Goal: Task Accomplishment & Management: Complete application form

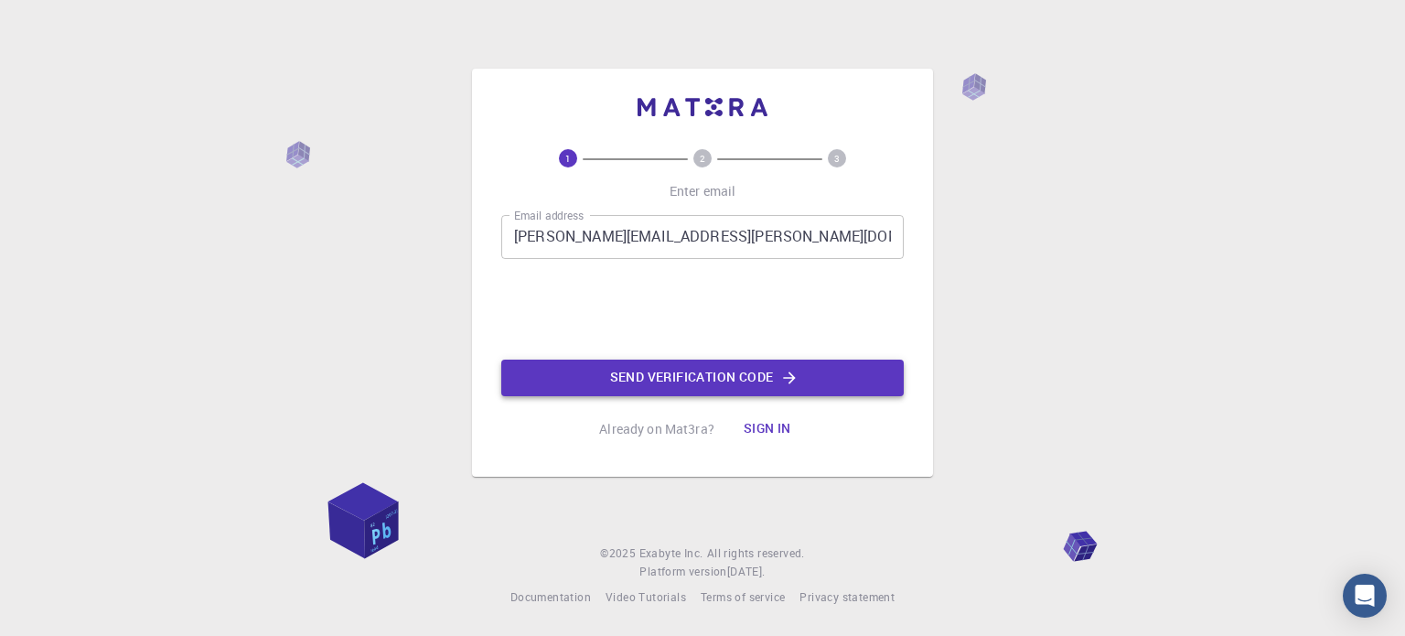
click at [695, 373] on button "Send verification code" at bounding box center [702, 378] width 403 height 37
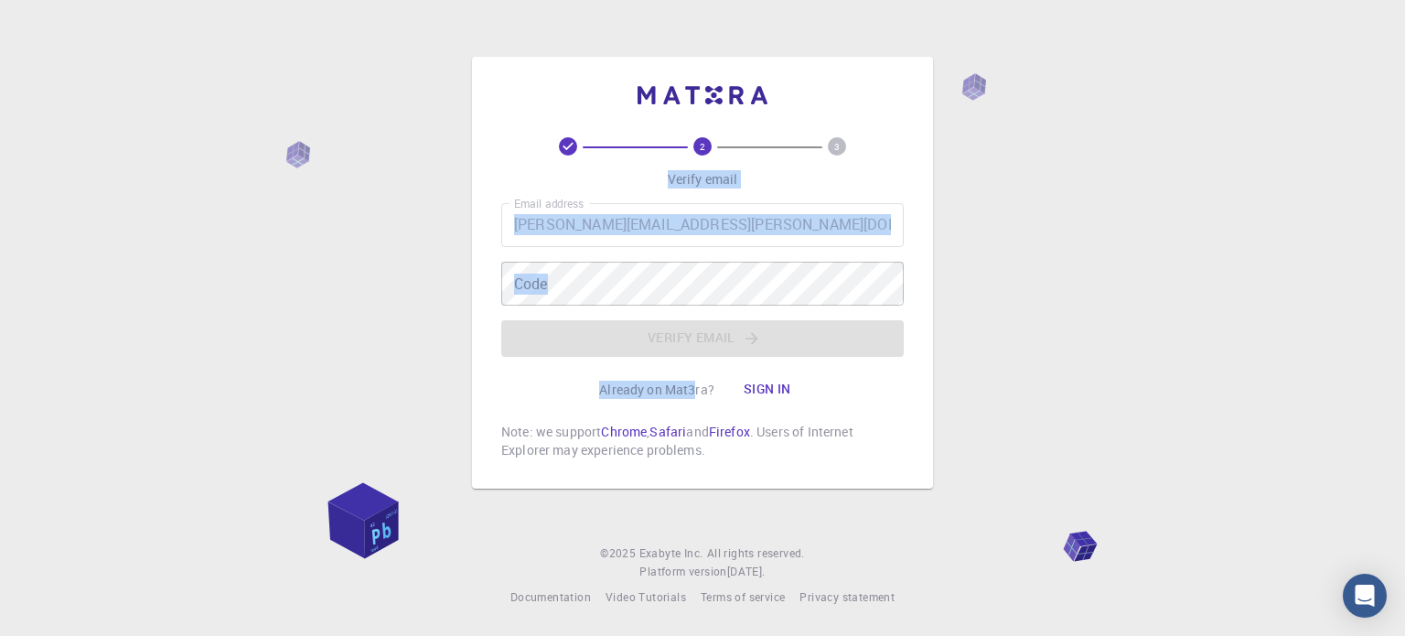
drag, startPoint x: 695, startPoint y: 373, endPoint x: 990, endPoint y: 166, distance: 360.4
click at [990, 166] on div "2 3 Verify email Email address [PERSON_NAME][EMAIL_ADDRESS][PERSON_NAME][DOMAIN…" at bounding box center [702, 318] width 1405 height 636
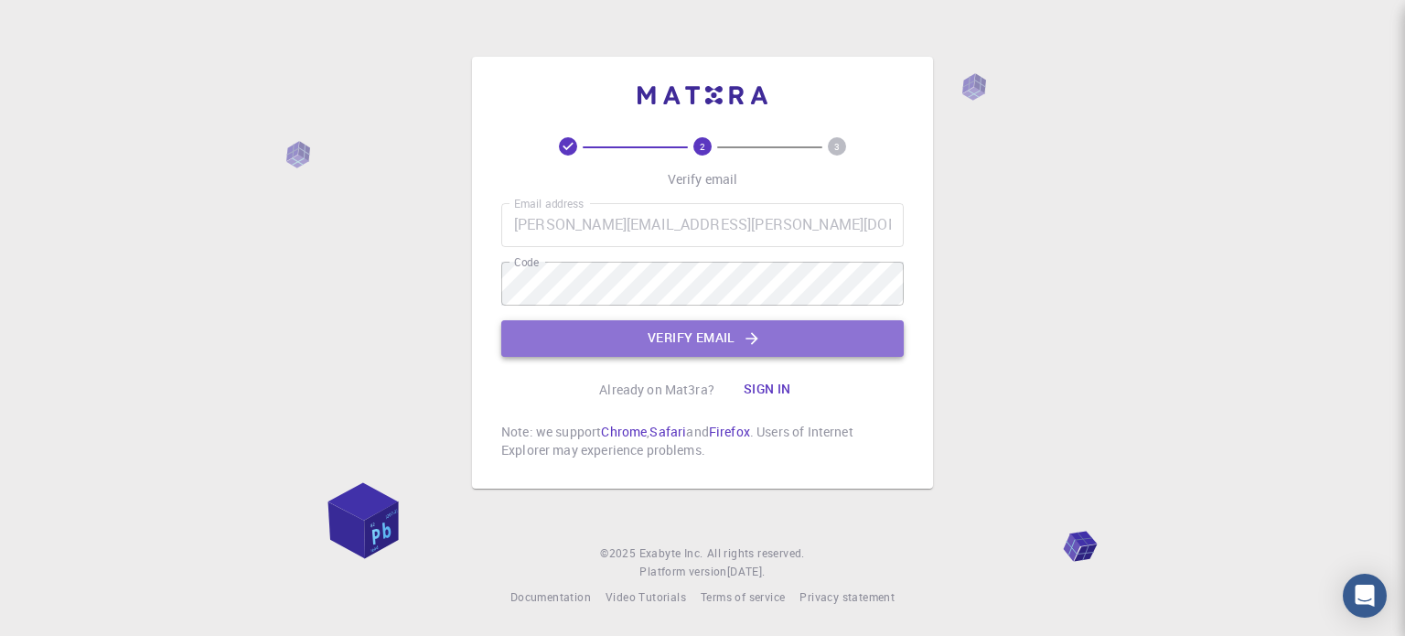
click at [618, 327] on button "Verify email" at bounding box center [702, 338] width 403 height 37
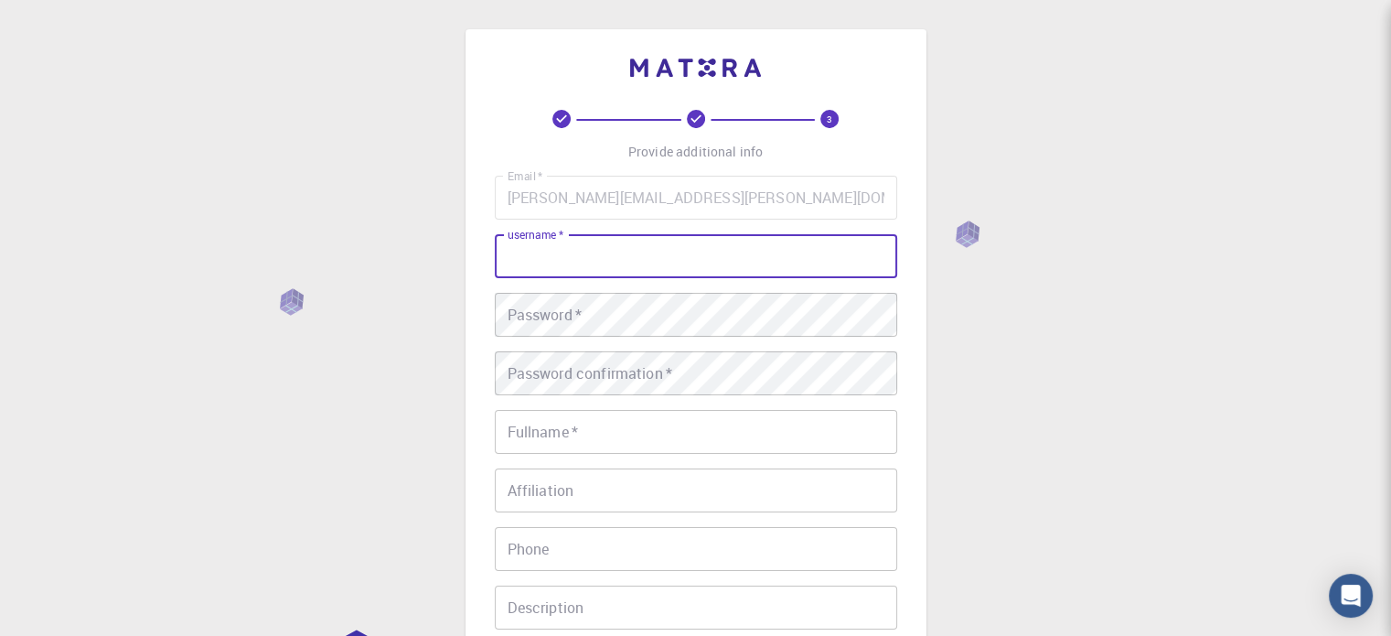
click at [604, 264] on input "username   *" at bounding box center [696, 256] width 403 height 44
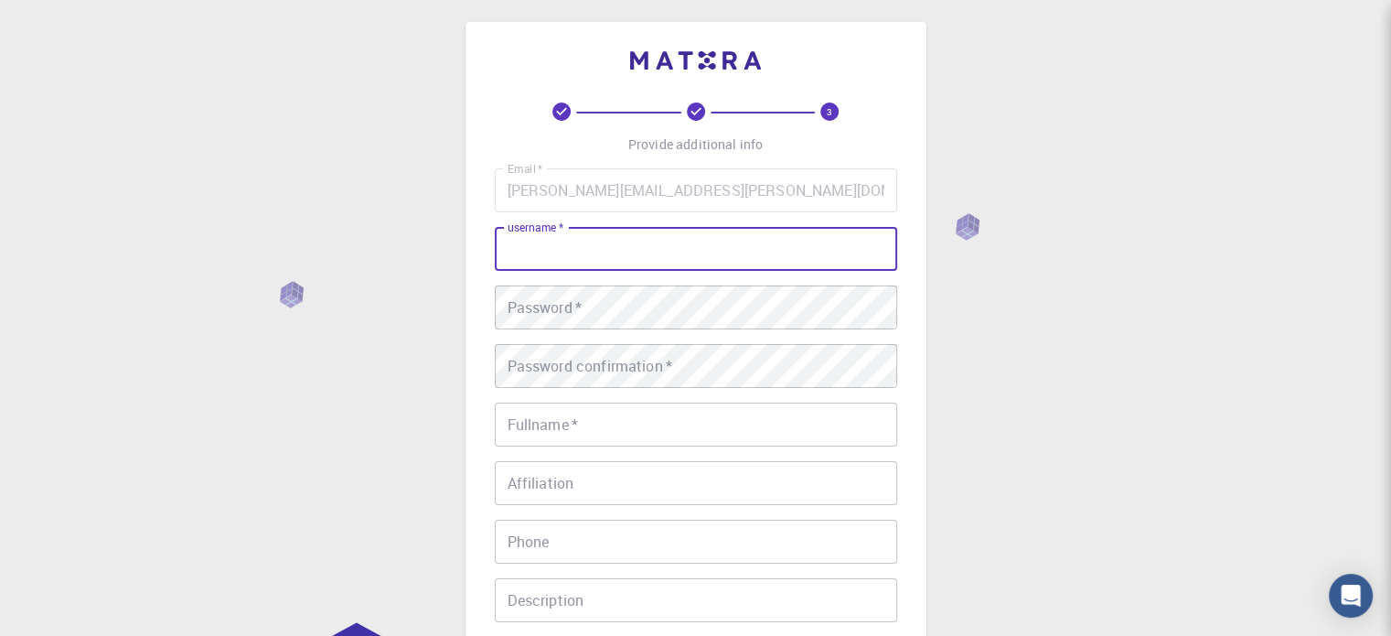
scroll to position [1, 0]
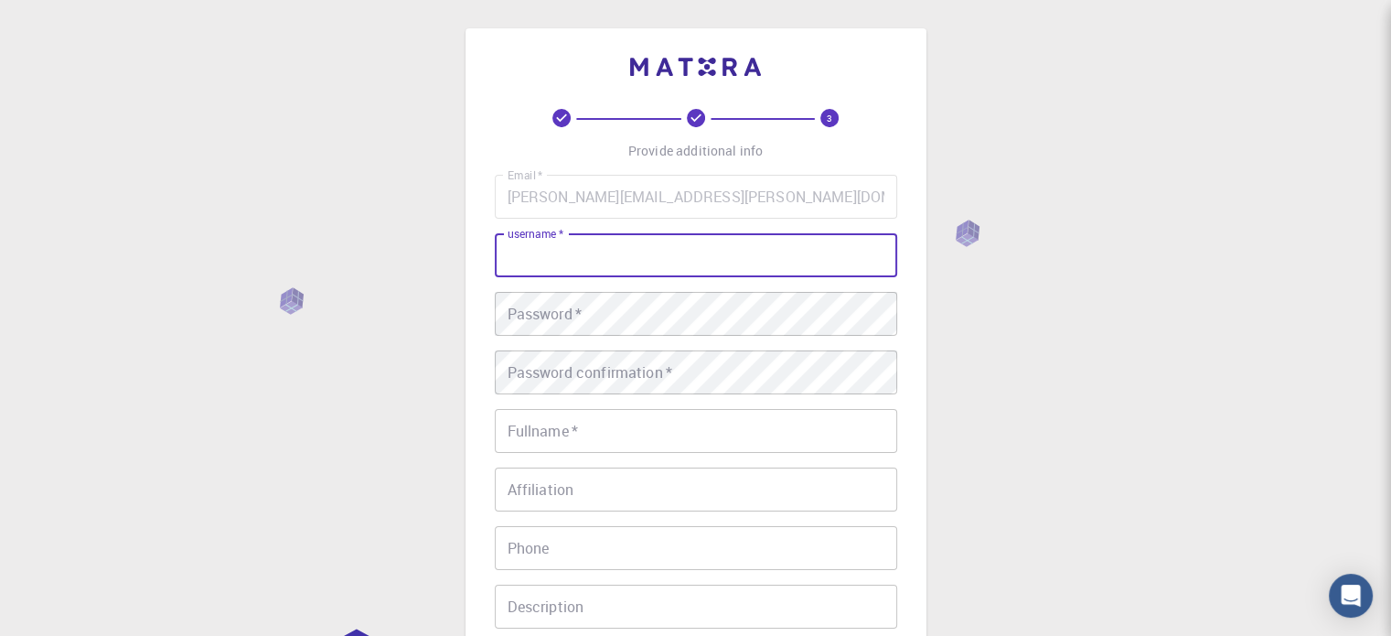
click at [567, 264] on input "username   *" at bounding box center [696, 255] width 403 height 44
click at [516, 257] on input "[PERSON_NAME]" at bounding box center [696, 255] width 403 height 44
click at [525, 257] on input "[PERSON_NAME]" at bounding box center [696, 255] width 403 height 44
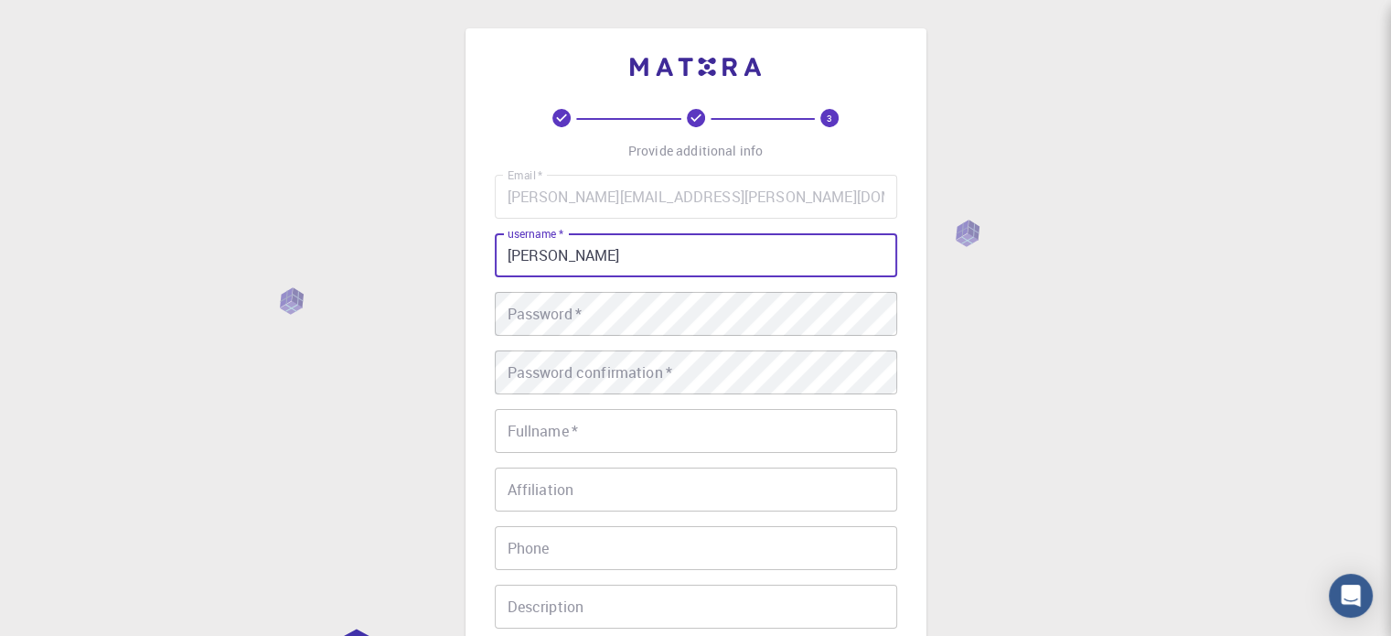
type input "[PERSON_NAME]"
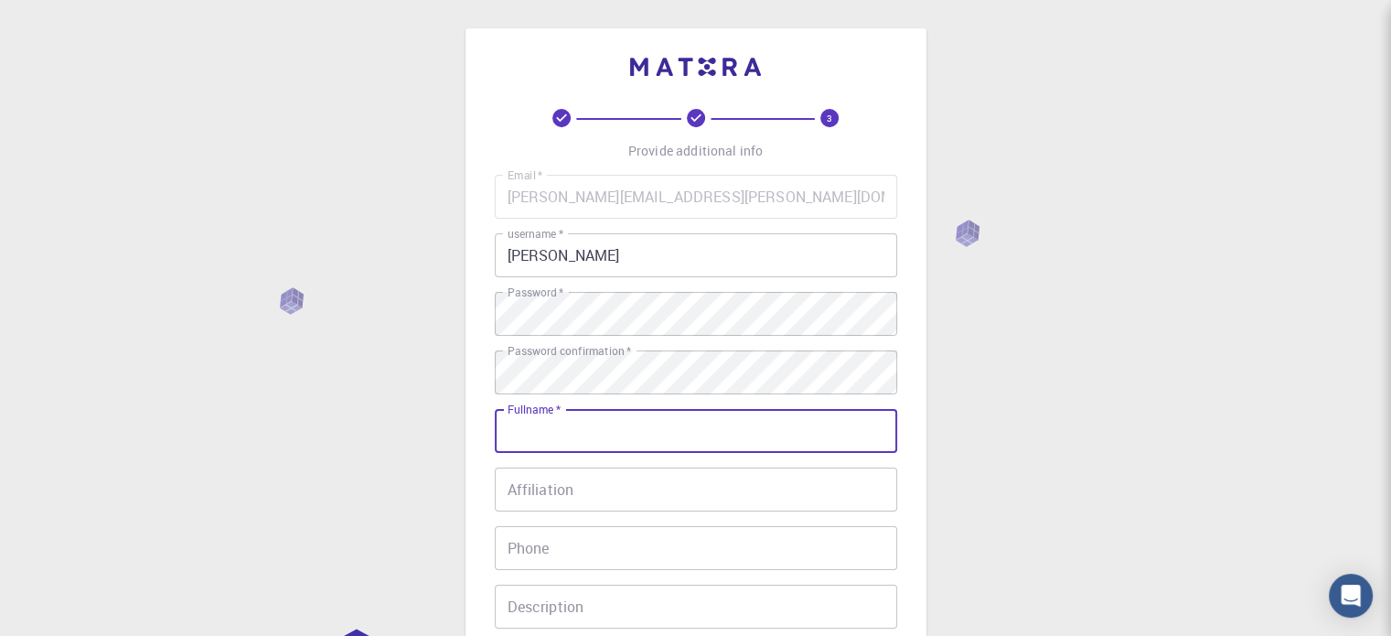
click at [542, 435] on input "Fullname   *" at bounding box center [696, 431] width 403 height 44
type input "[PERSON_NAME]-[PERSON_NAME]"
type input "07733975916"
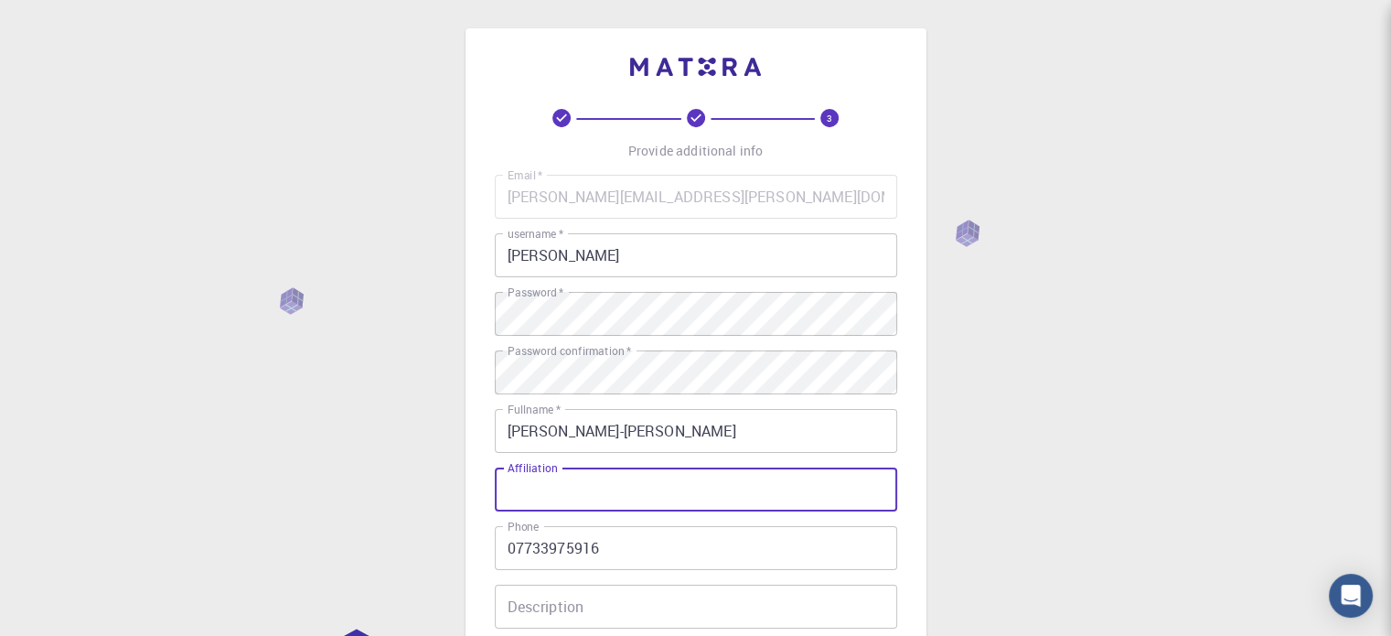
click at [573, 493] on input "Affiliation" at bounding box center [696, 489] width 403 height 44
type input "P"
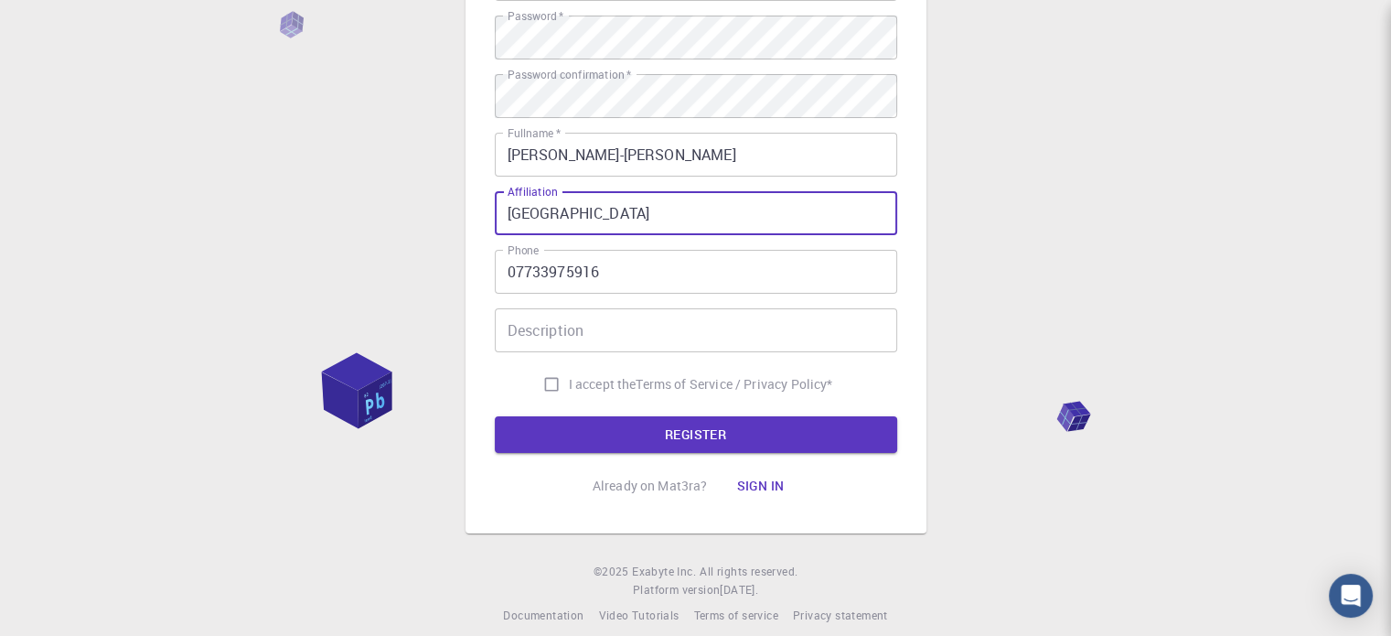
scroll to position [295, 0]
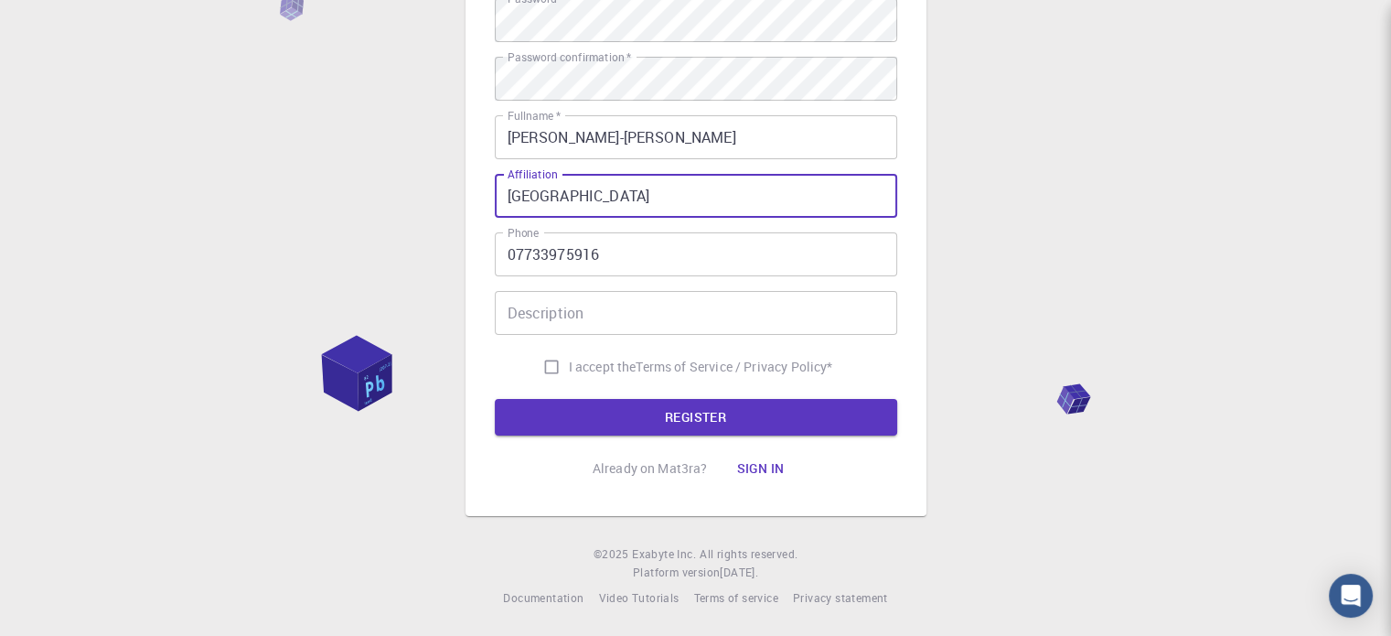
type input "[GEOGRAPHIC_DATA]"
click at [548, 364] on input "I accept the Terms of Service / Privacy Policy *" at bounding box center [551, 366] width 35 height 35
checkbox input "true"
click at [607, 409] on button "REGISTER" at bounding box center [696, 417] width 403 height 37
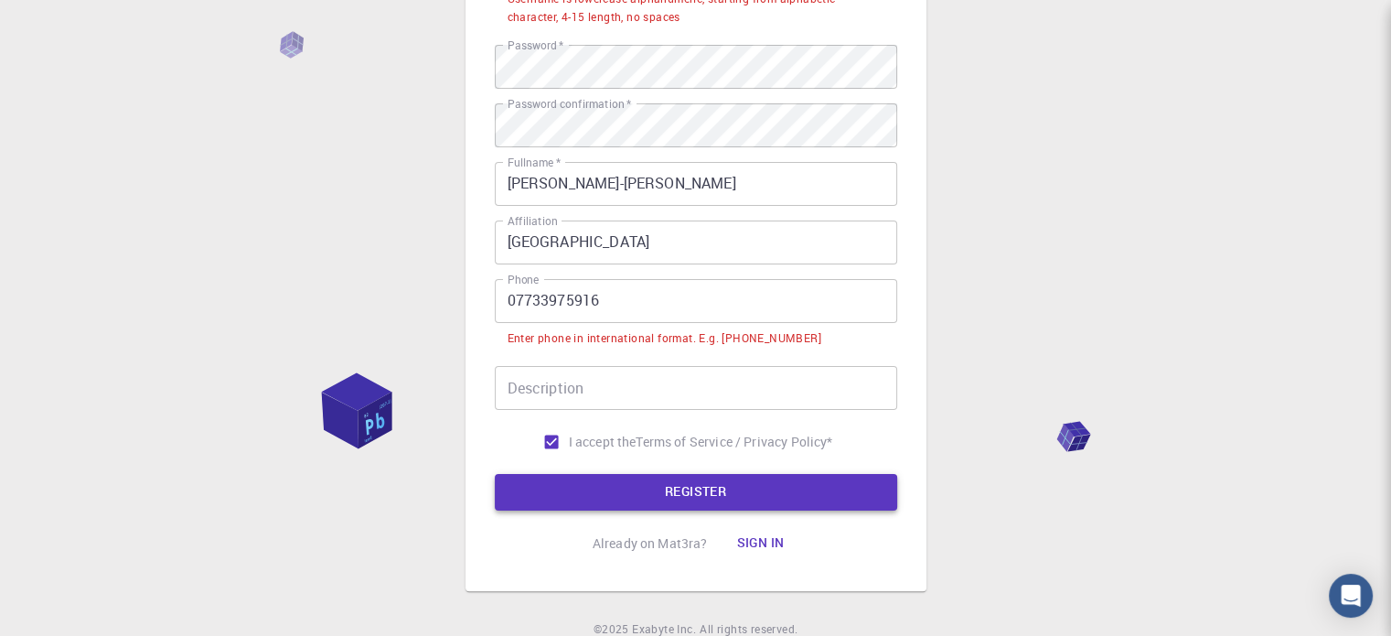
scroll to position [341, 0]
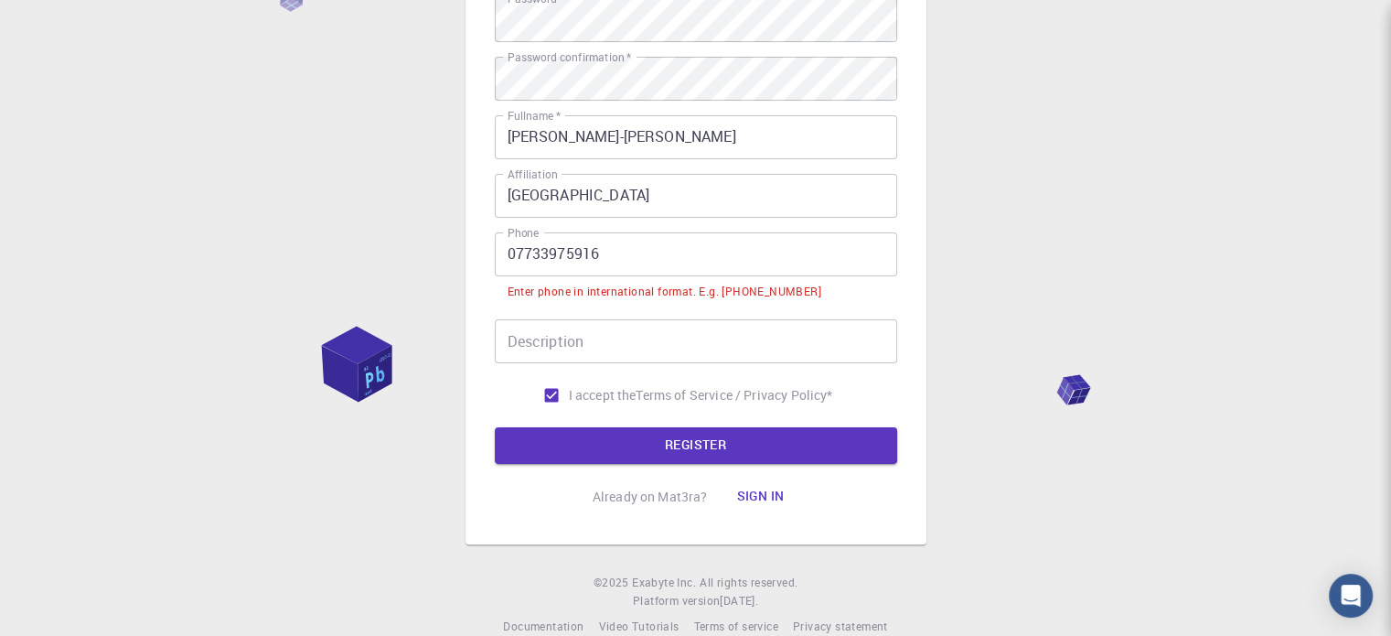
click at [515, 250] on input "07733975916" at bounding box center [696, 254] width 403 height 44
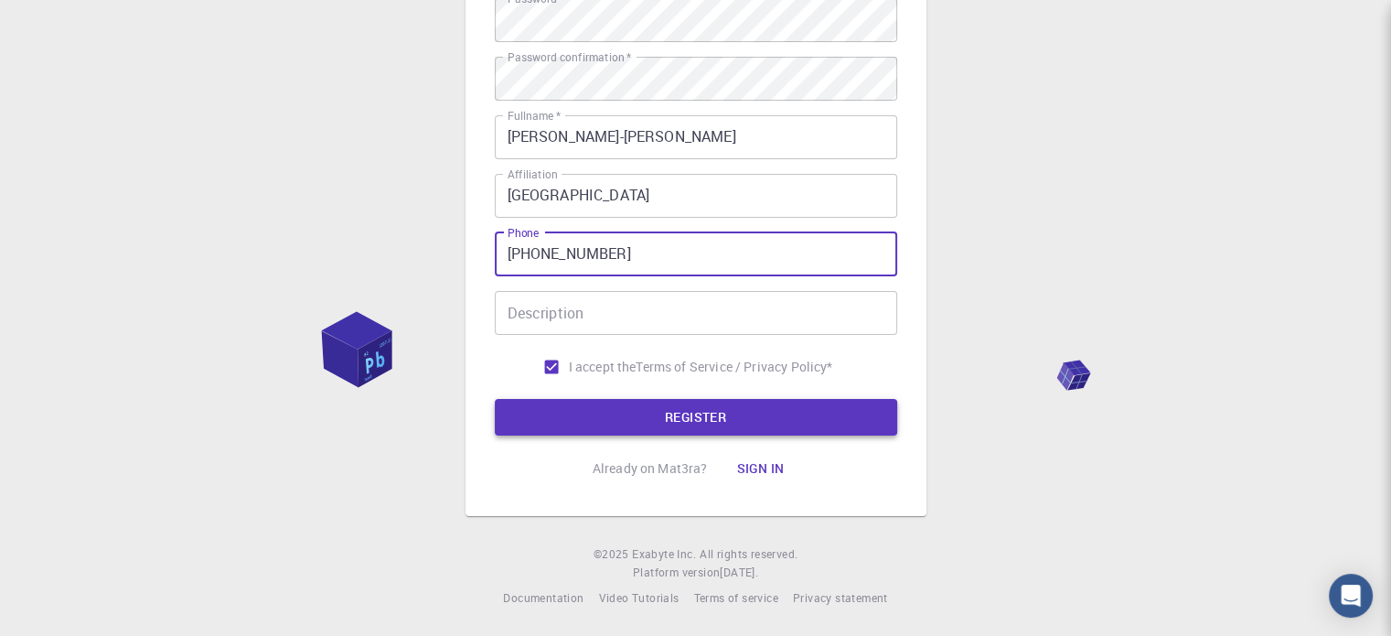
type input "[PHONE_NUMBER]"
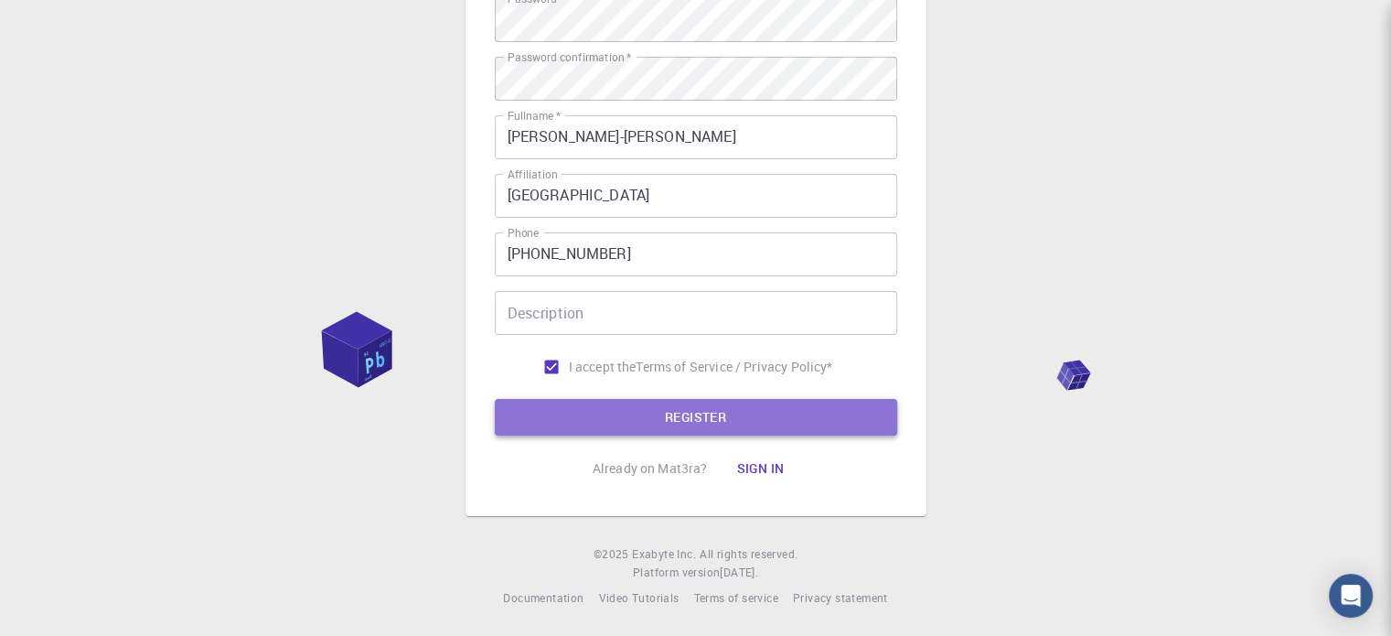
click at [668, 416] on button "REGISTER" at bounding box center [696, 417] width 403 height 37
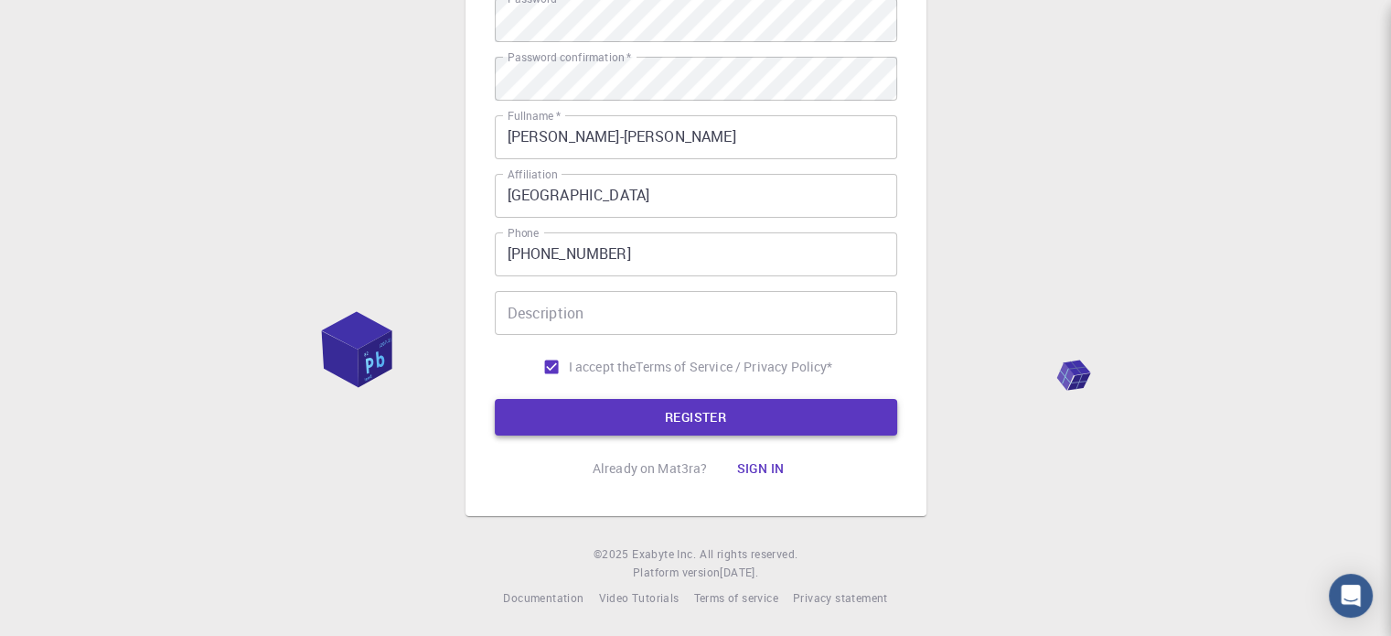
click at [677, 416] on button "REGISTER" at bounding box center [696, 417] width 403 height 37
click at [571, 143] on input "[PERSON_NAME]-[PERSON_NAME]" at bounding box center [696, 137] width 403 height 44
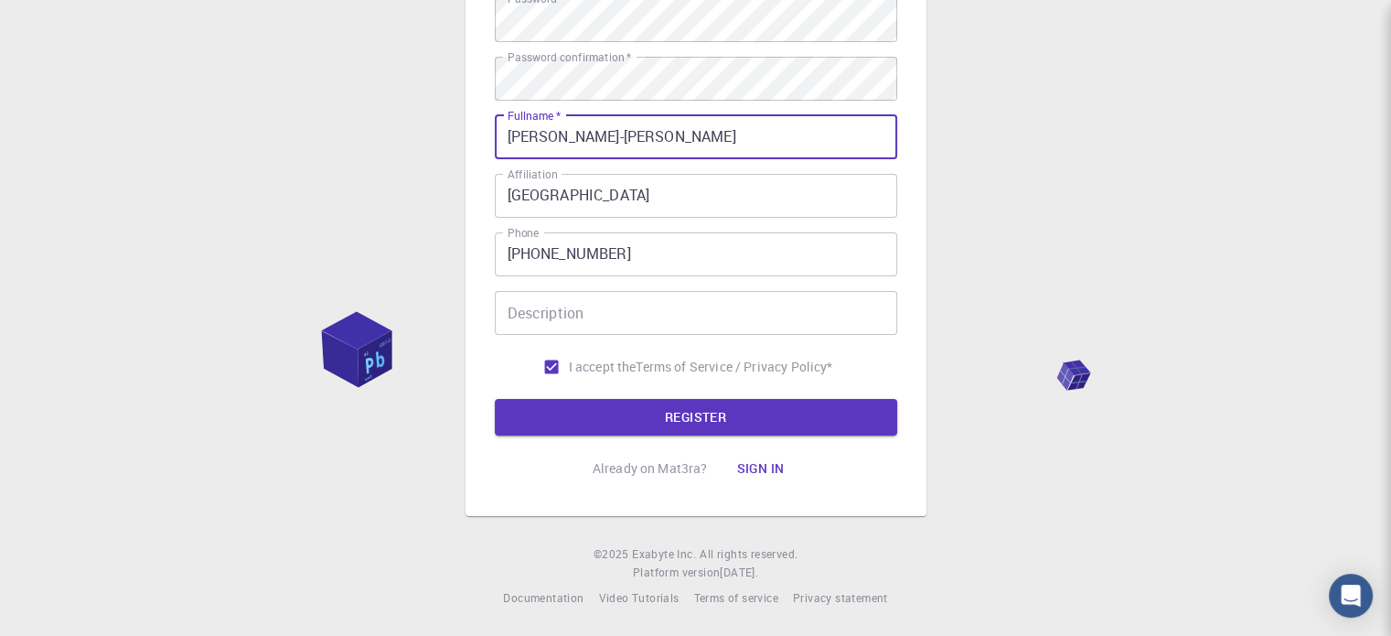
click at [611, 137] on input "[PERSON_NAME]-[PERSON_NAME]" at bounding box center [696, 137] width 403 height 44
type input "[PERSON_NAME]"
click at [701, 413] on button "REGISTER" at bounding box center [696, 417] width 403 height 37
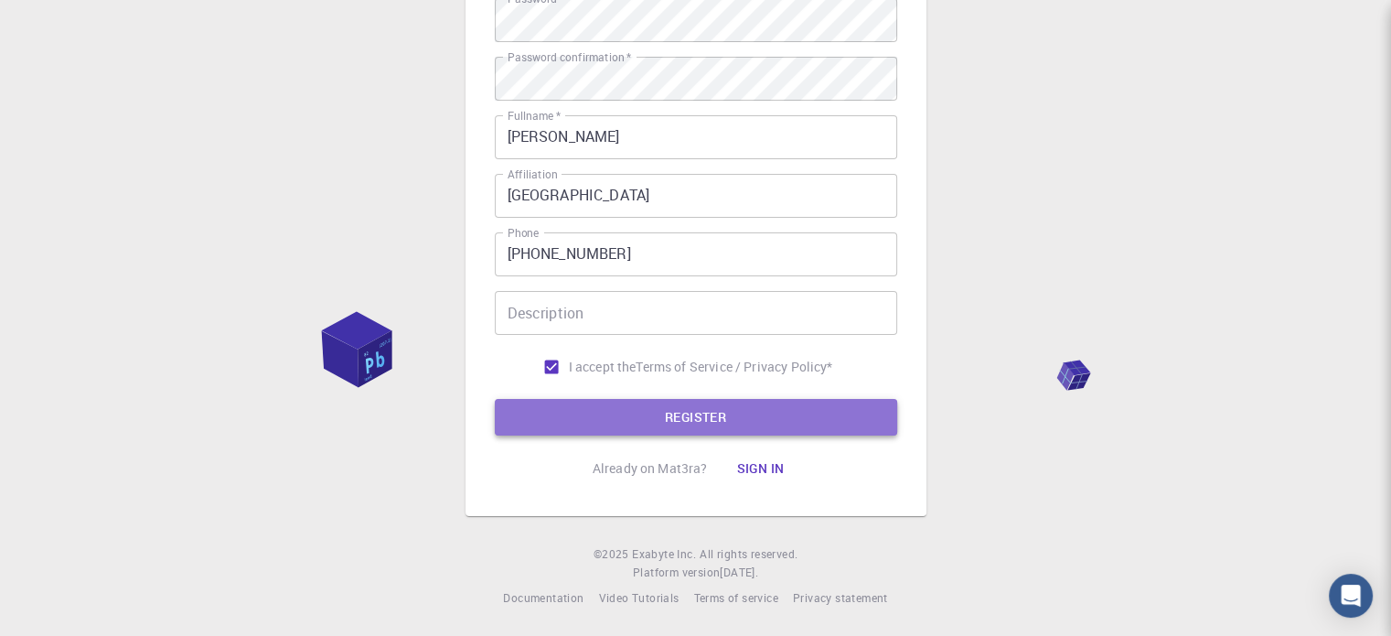
click at [721, 413] on button "REGISTER" at bounding box center [696, 417] width 403 height 37
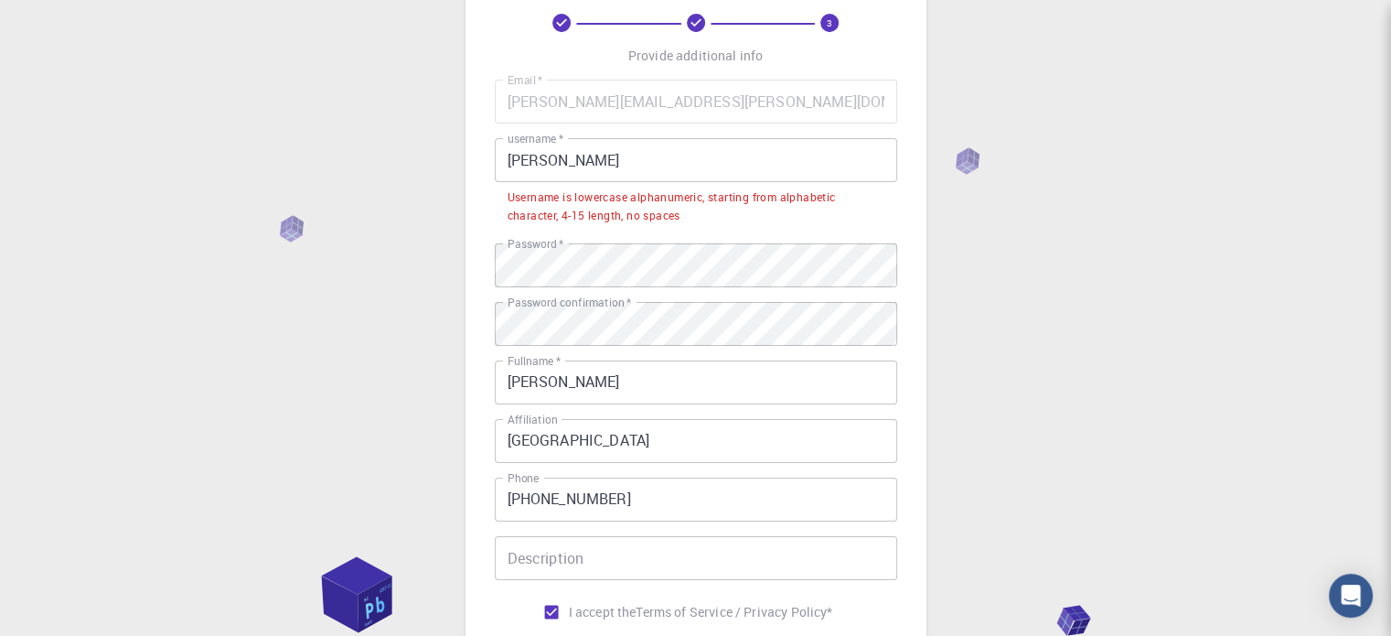
scroll to position [91, 0]
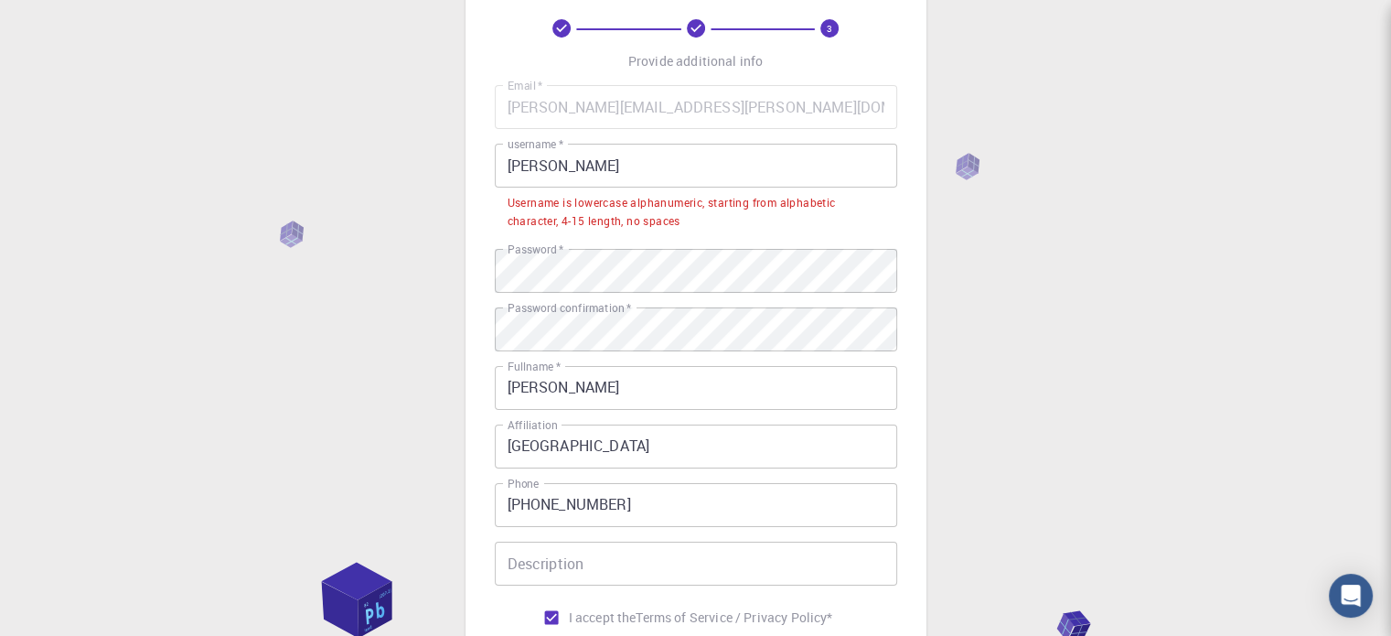
click at [561, 169] on input "[PERSON_NAME]" at bounding box center [696, 166] width 403 height 44
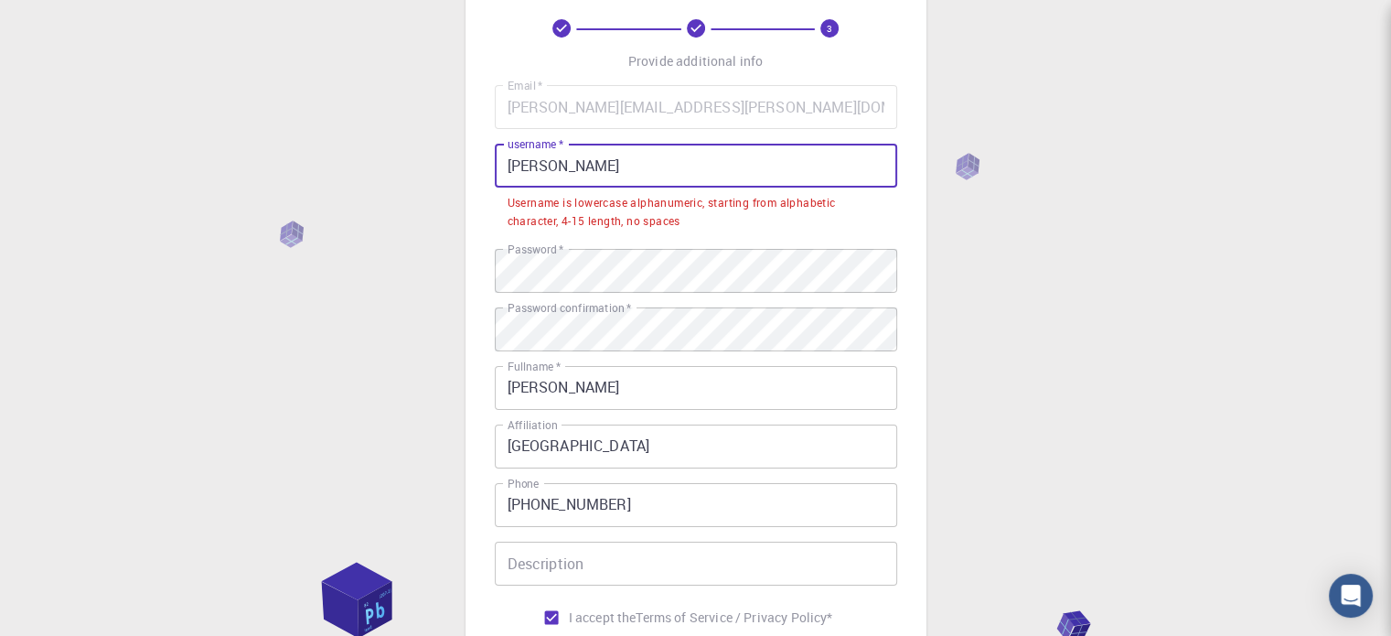
drag, startPoint x: 561, startPoint y: 169, endPoint x: 507, endPoint y: 167, distance: 54.0
click at [507, 167] on input "[PERSON_NAME]" at bounding box center [696, 166] width 403 height 44
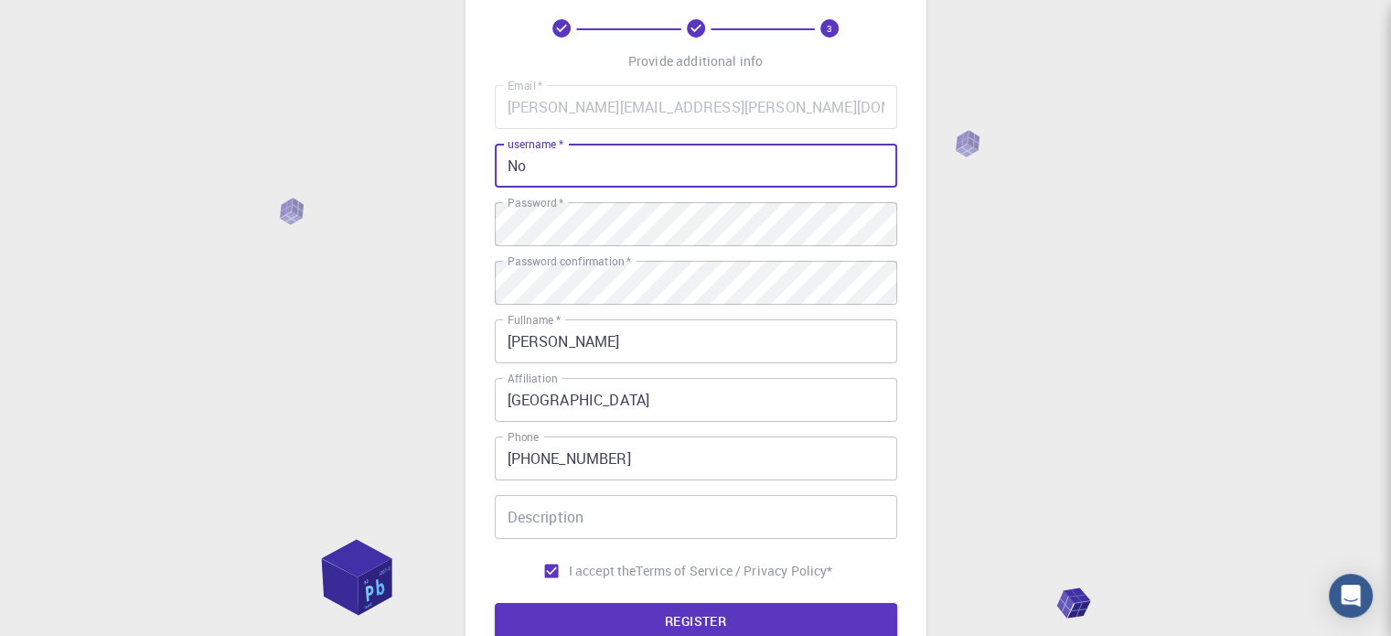
type input "N"
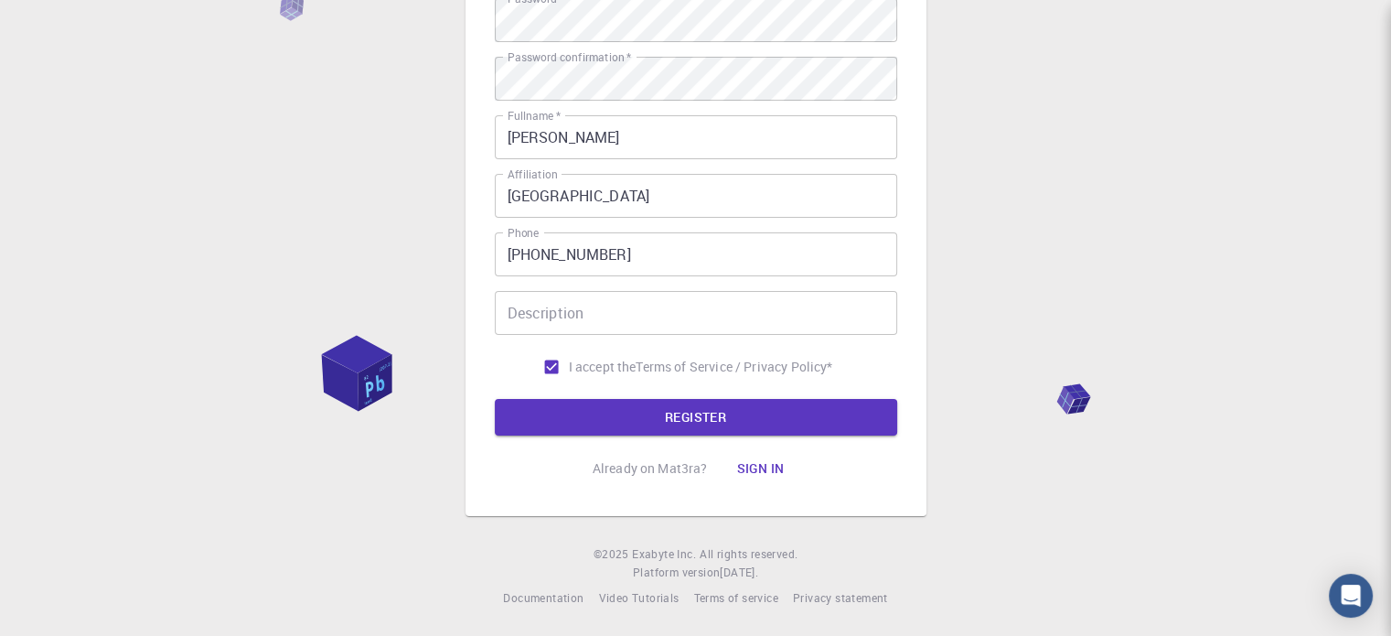
type input "noorhus2013"
